Goal: Use online tool/utility: Utilize a website feature to perform a specific function

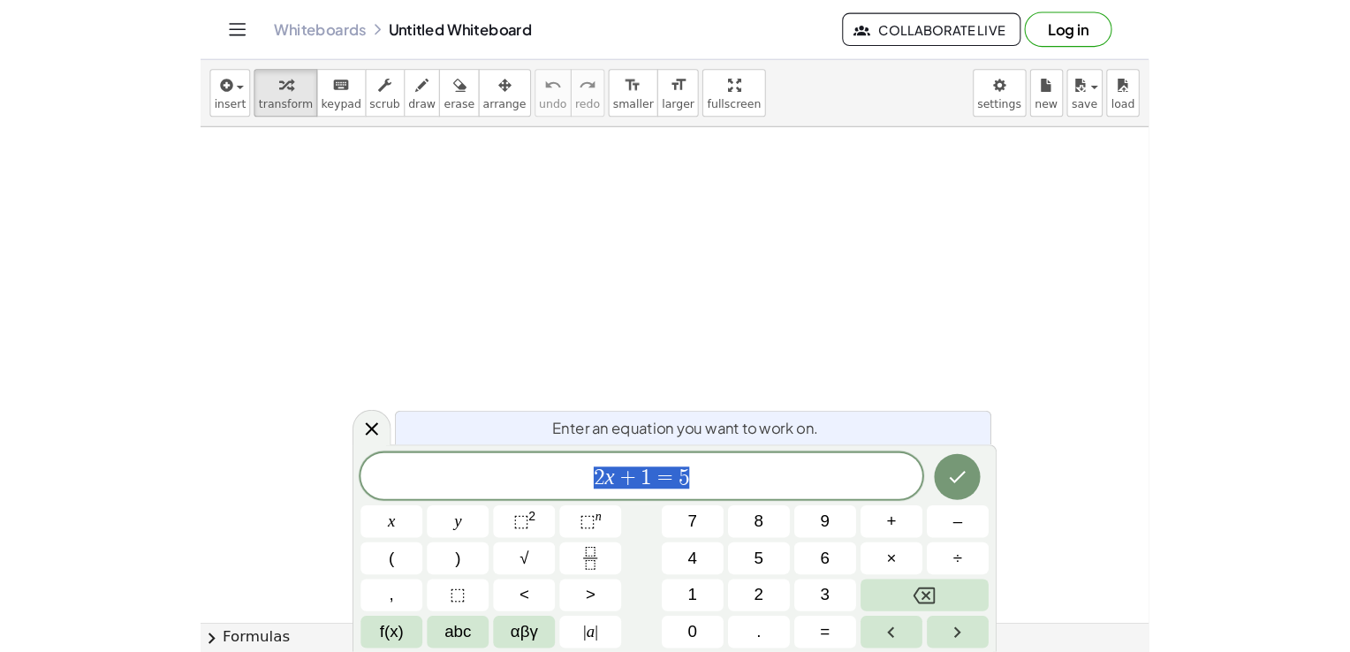
click at [476, 512] on span "7" at bounding box center [471, 501] width 9 height 24
click at [668, 548] on span "×" at bounding box center [663, 536] width 10 height 24
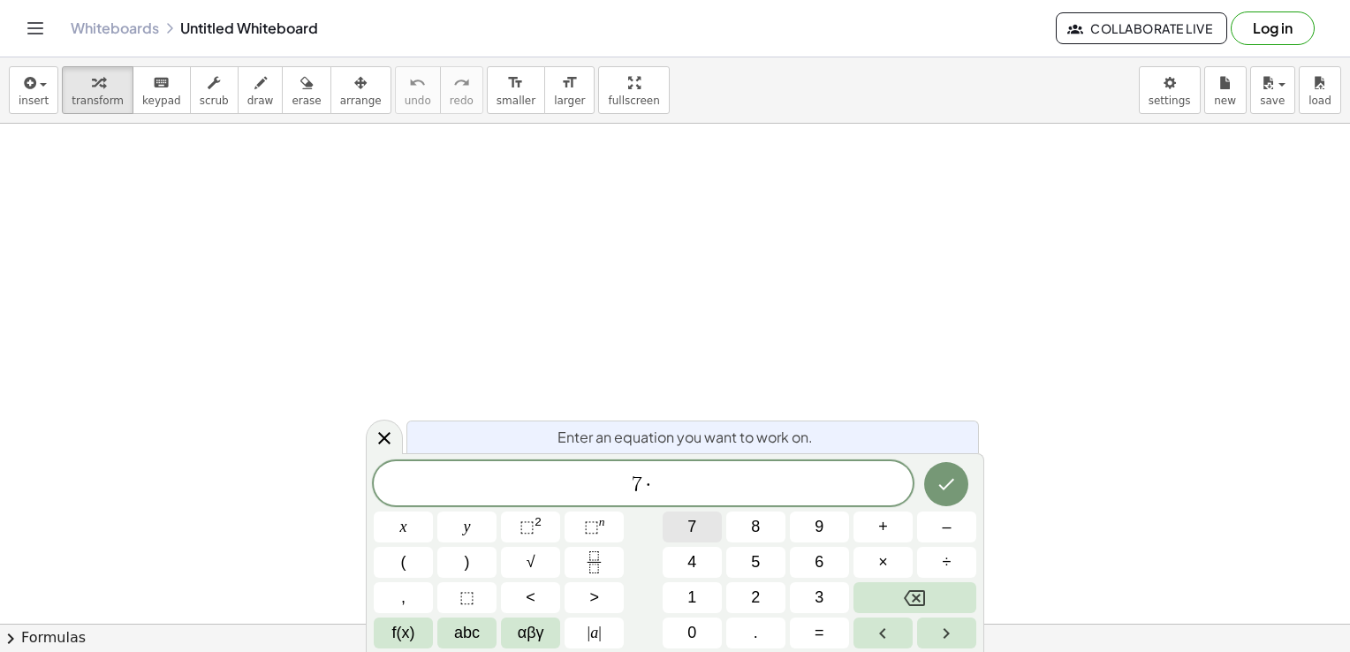
click at [707, 520] on button "7" at bounding box center [692, 527] width 59 height 31
click at [909, 492] on icon "Done" at bounding box center [946, 484] width 21 height 21
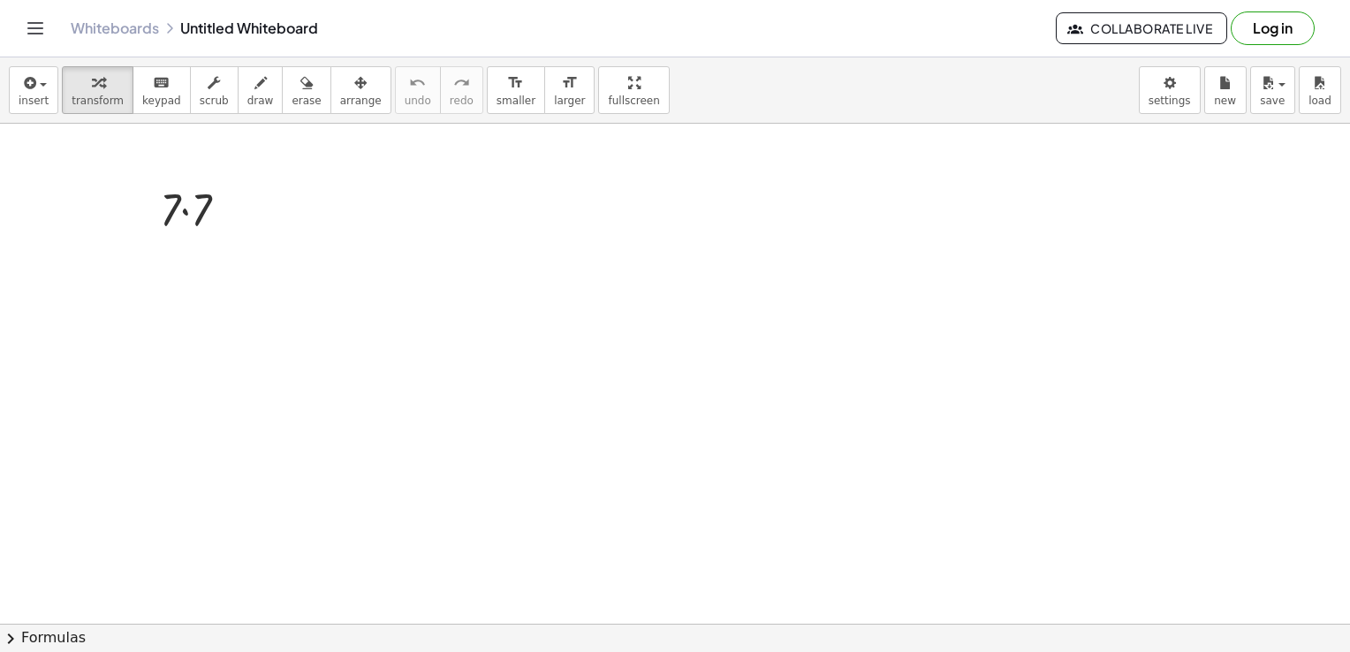
click at [35, 23] on icon "Toggle navigation" at bounding box center [35, 28] width 15 height 11
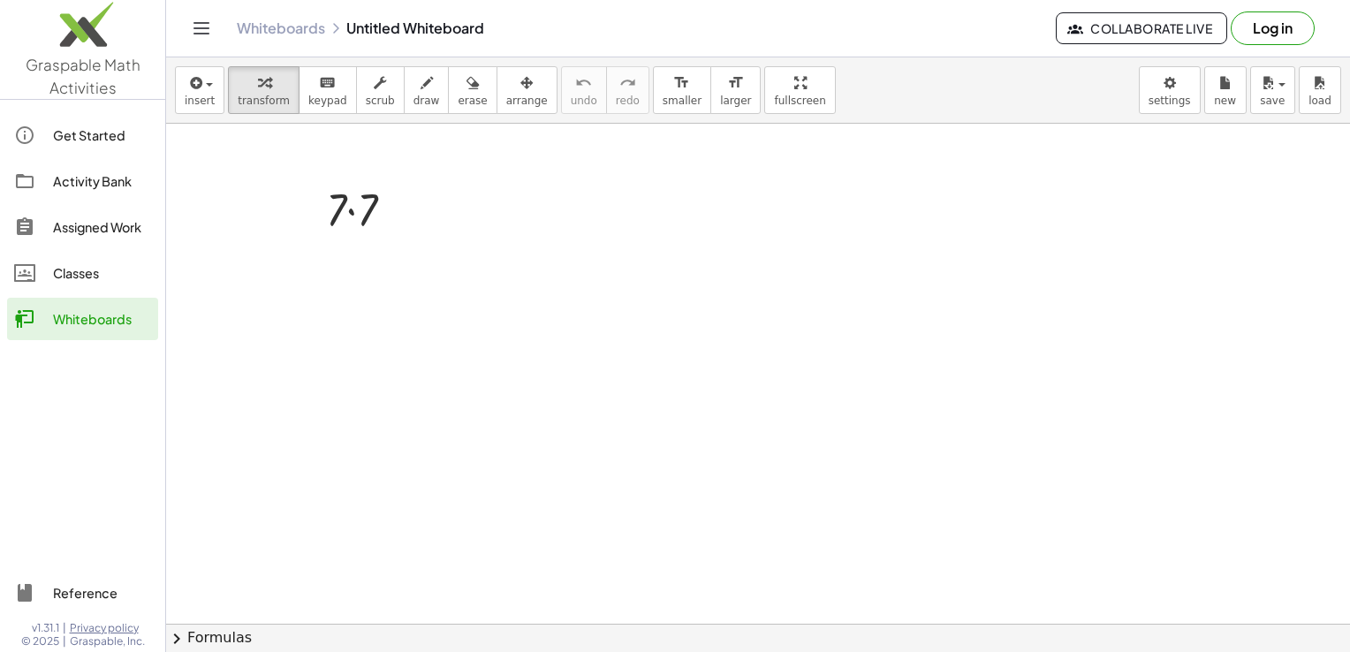
click at [196, 28] on icon "Toggle navigation" at bounding box center [201, 28] width 15 height 11
